Goal: Browse casually

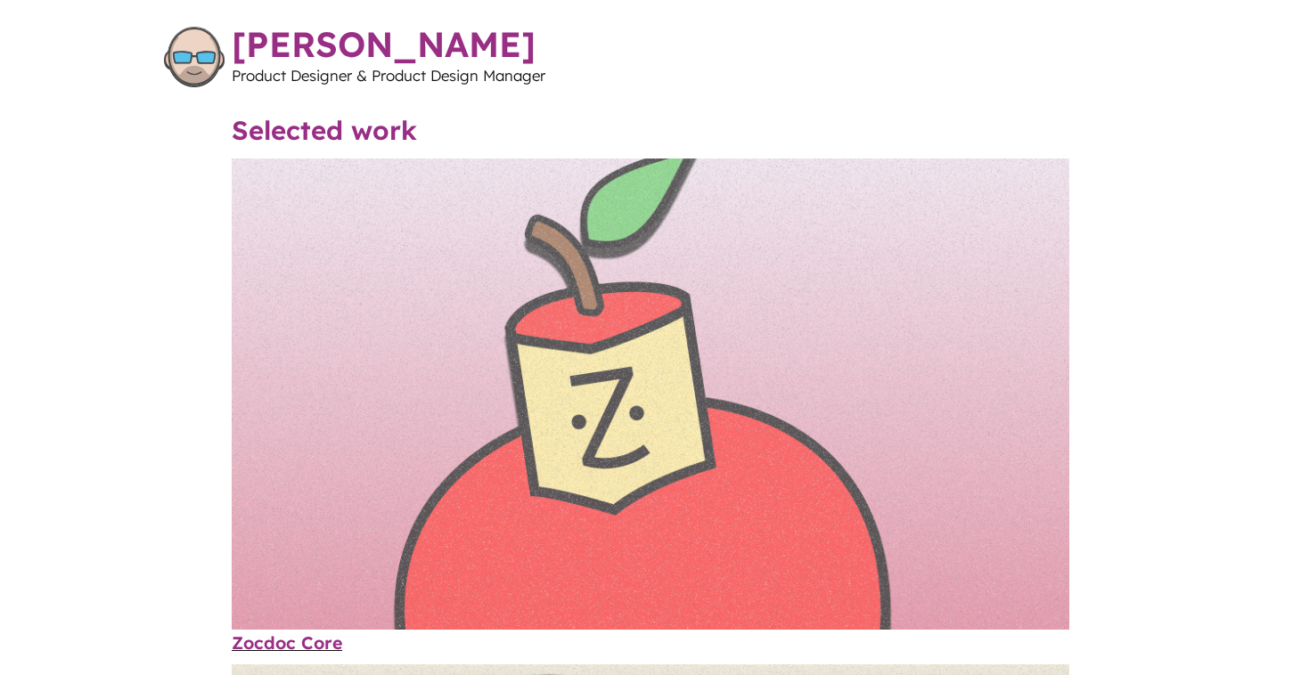
click at [418, 281] on img "Content" at bounding box center [651, 394] width 838 height 471
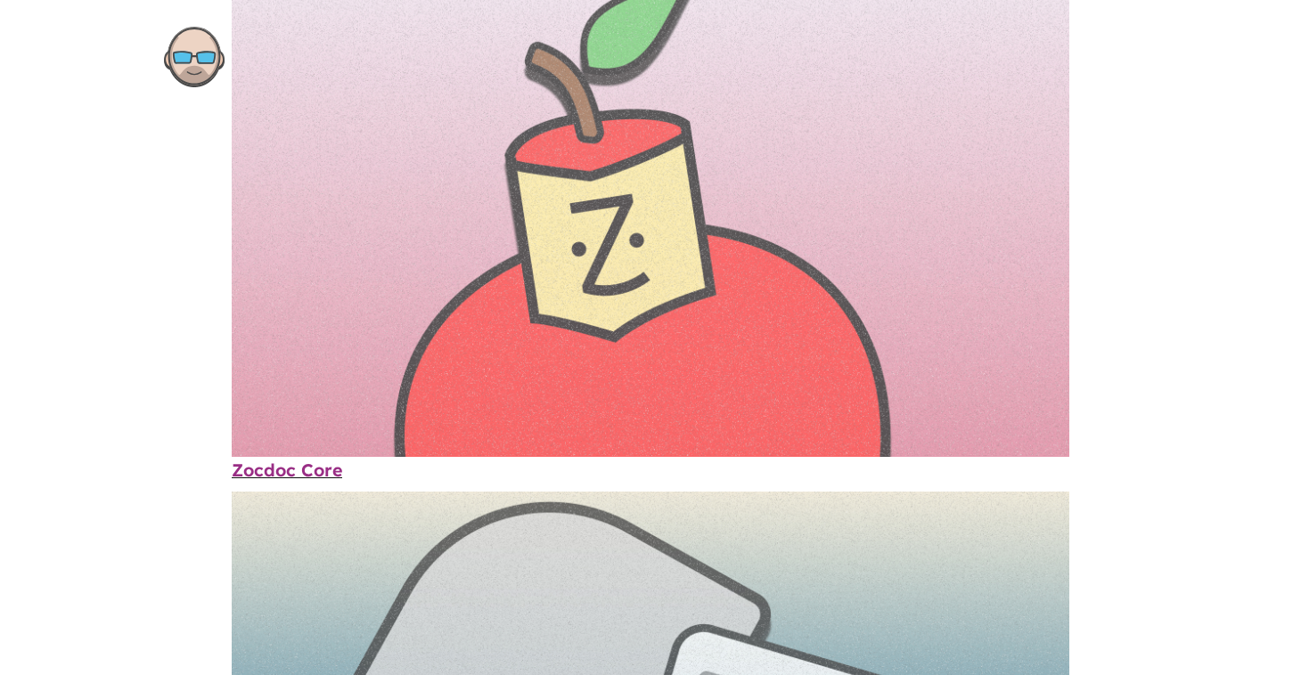
scroll to position [355, 0]
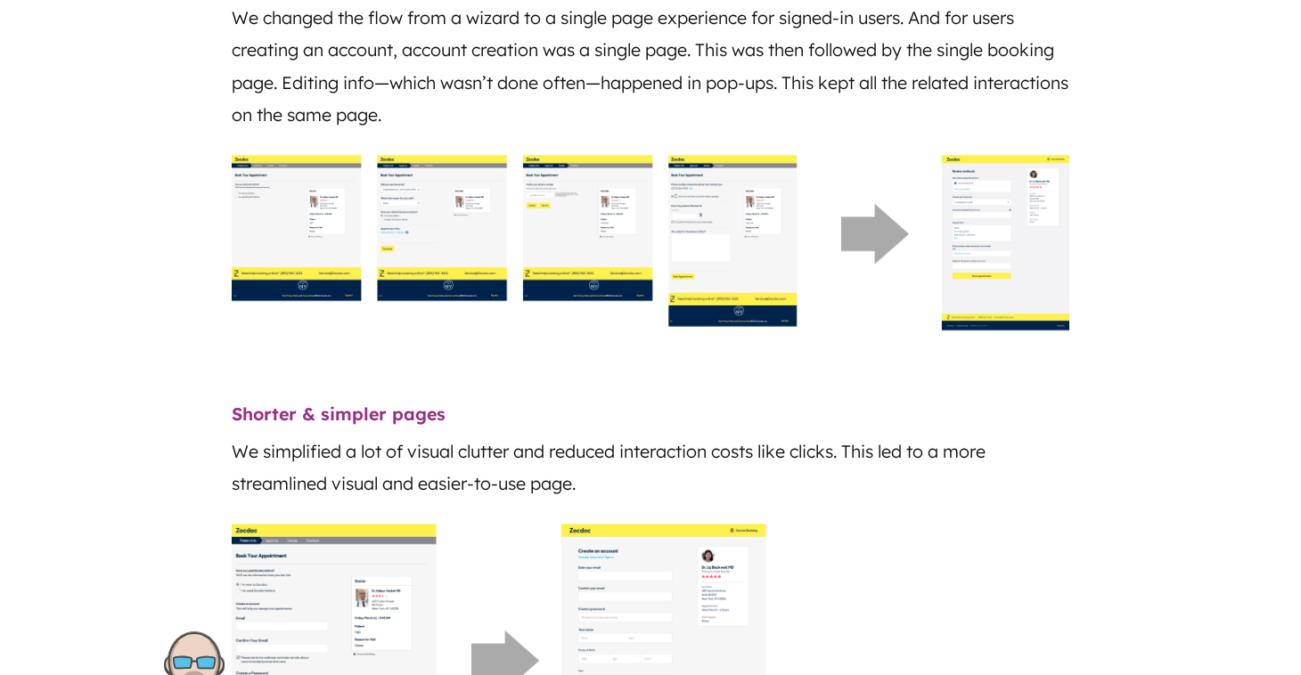
scroll to position [1469, 0]
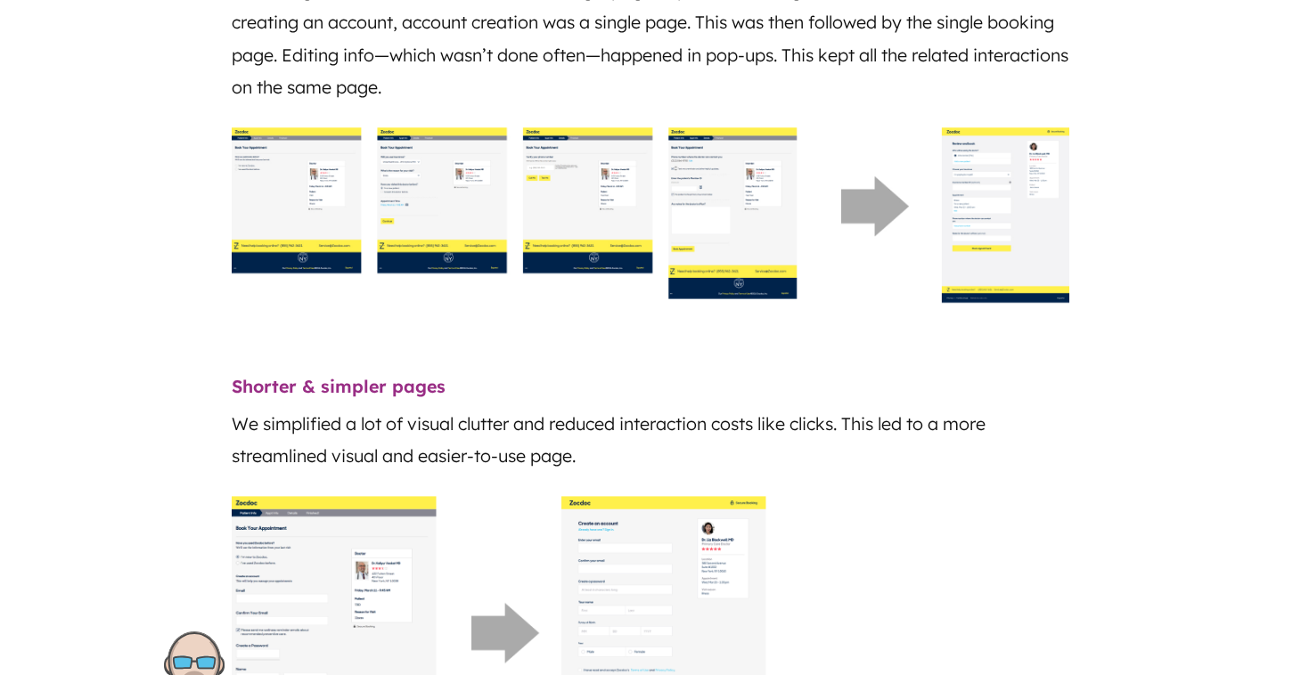
click at [300, 281] on img "Content" at bounding box center [651, 213] width 838 height 184
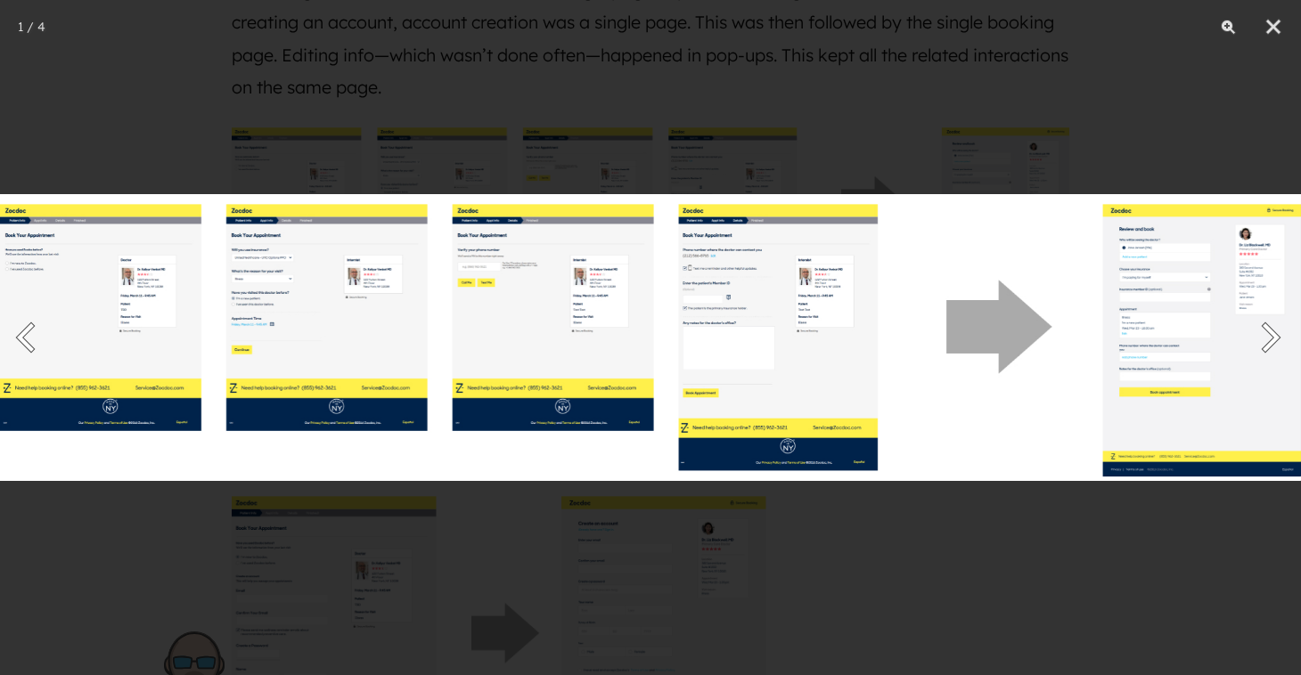
click at [359, 286] on img at bounding box center [650, 337] width 1301 height 287
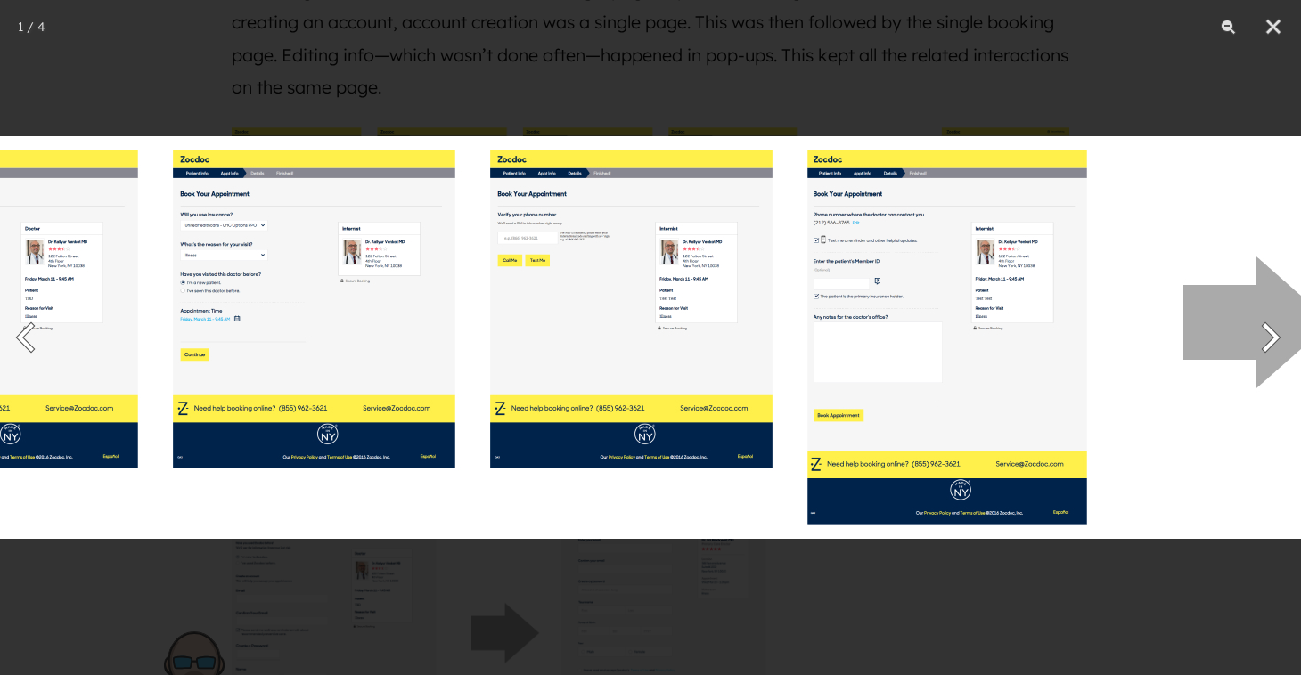
click at [682, 287] on img at bounding box center [768, 337] width 1825 height 403
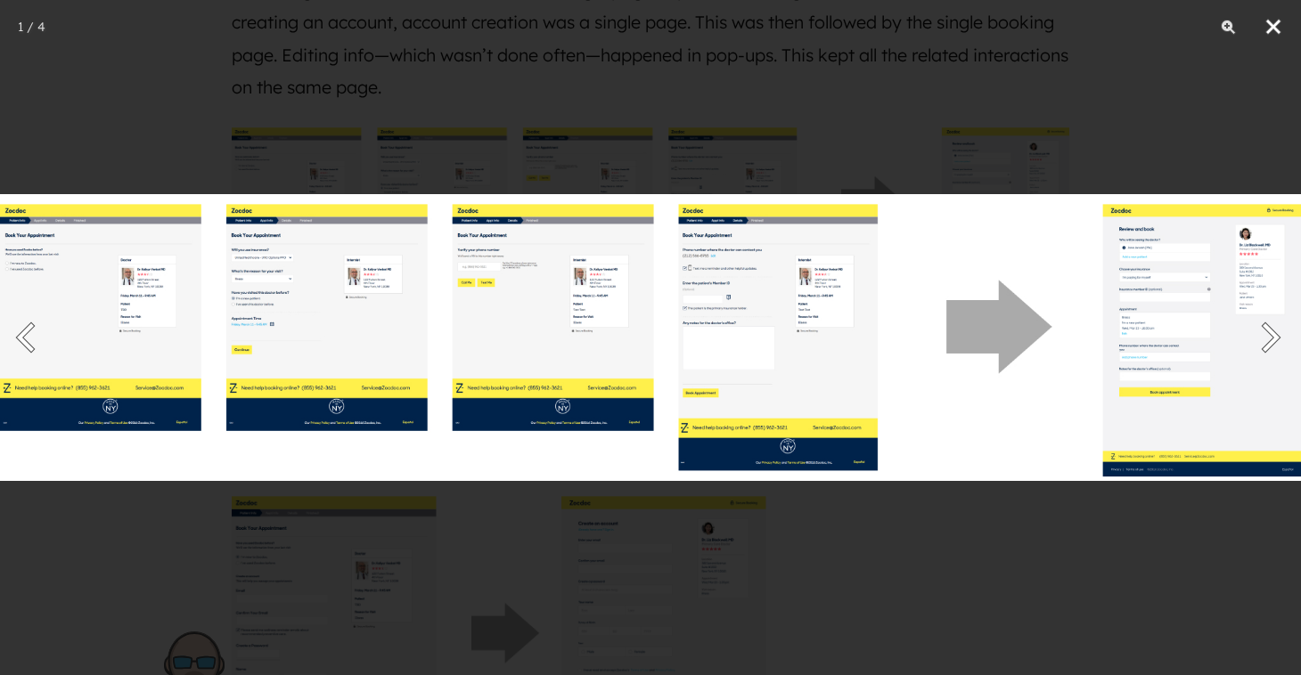
click at [1283, 28] on button "Close" at bounding box center [1273, 26] width 45 height 53
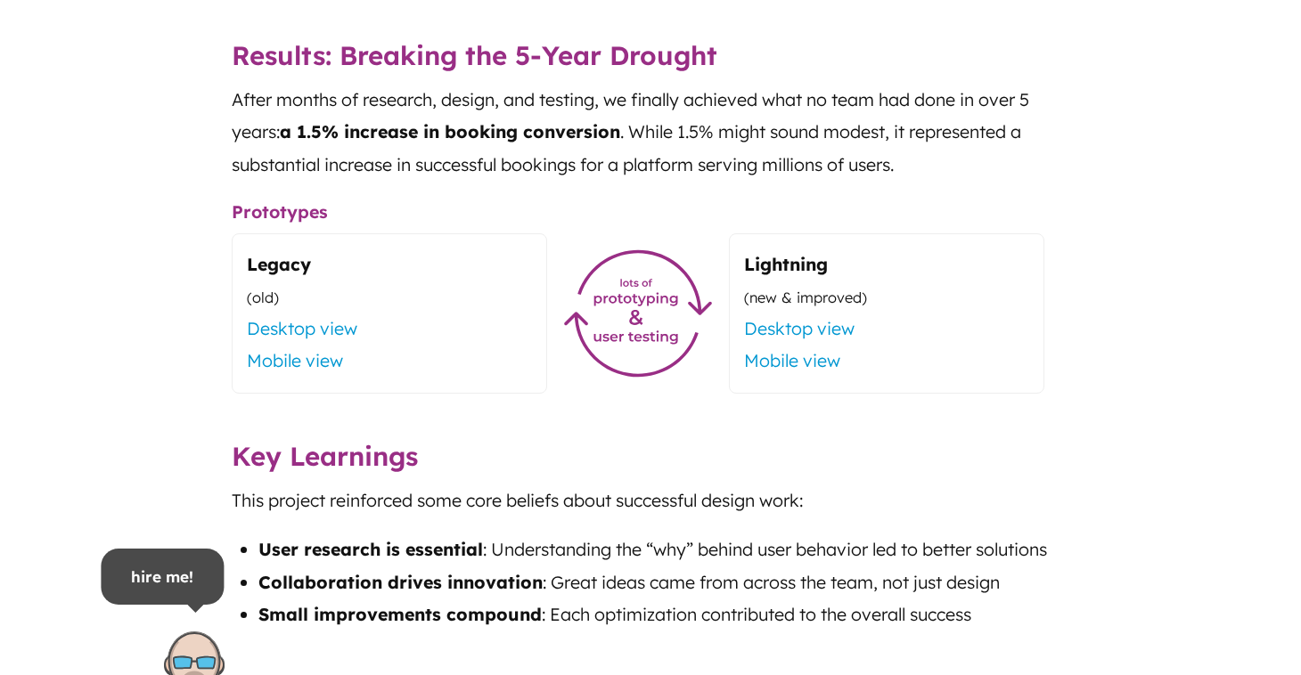
scroll to position [2486, 0]
